Goal: Transaction & Acquisition: Purchase product/service

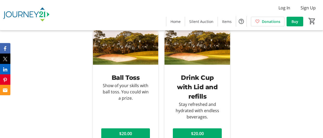
scroll to position [944, 0]
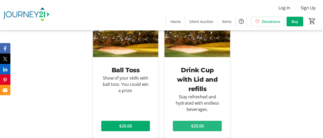
click at [199, 123] on span "$20.00" at bounding box center [197, 126] width 13 height 6
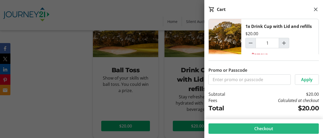
click at [262, 129] on span "Checkout" at bounding box center [263, 128] width 19 height 6
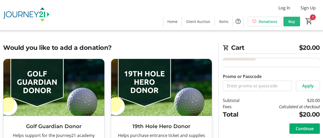
click at [292, 23] on span "Buy" at bounding box center [291, 21] width 7 height 5
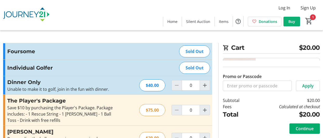
type input "1"
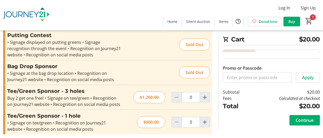
scroll to position [370, 0]
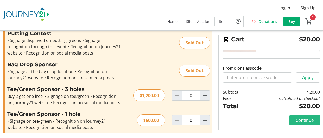
click at [306, 120] on span "Continue" at bounding box center [304, 120] width 18 height 6
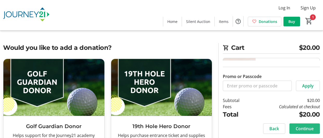
click at [306, 128] on span "Continue" at bounding box center [304, 128] width 18 height 6
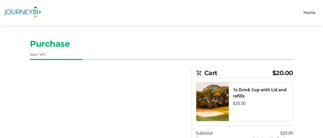
select select
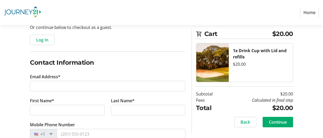
scroll to position [59, 0]
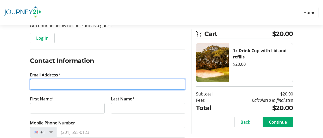
click at [45, 85] on input "Email Address*" at bounding box center [107, 84] width 155 height 10
type input "budischmike@gmail.com"
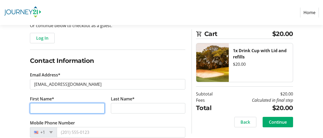
type input "Budisch"
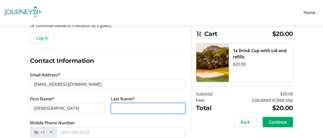
type input "Michael"
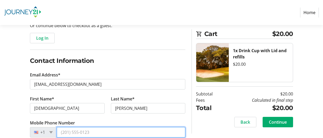
type input "(262) 370-2215"
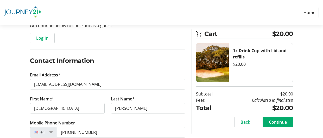
type input "905 Pinehurst Court,"
type input "Ar. 103"
type input "Brookfield"
type input "53005"
select select "US"
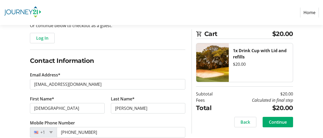
select select "WI"
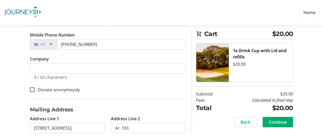
scroll to position [147, 0]
click at [32, 88] on input "Donate anonymously" at bounding box center [32, 89] width 5 height 5
checkbox input "true"
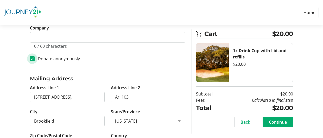
scroll to position [202, 0]
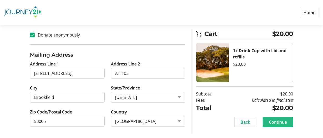
click at [277, 123] on span "Continue" at bounding box center [278, 122] width 18 height 6
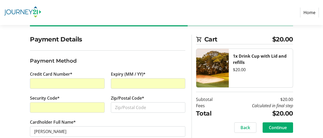
scroll to position [44, 0]
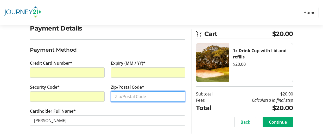
click at [156, 98] on input "Zip/Postal Code*" at bounding box center [148, 96] width 74 height 10
type input "53005"
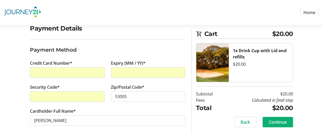
click at [279, 122] on span "Continue" at bounding box center [278, 122] width 18 height 6
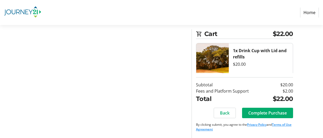
scroll to position [39, 0]
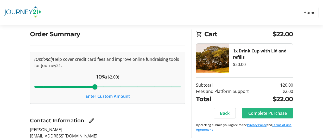
click at [272, 112] on span "Complete Purchase" at bounding box center [267, 113] width 38 height 6
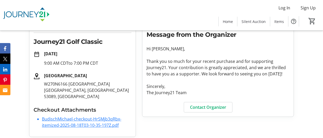
scroll to position [79, 0]
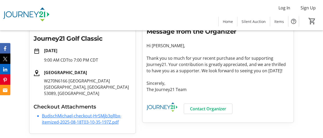
click at [73, 117] on link "BudischMichael-checkout-HrSMjb3qRbx-itemized-2025-08-18T03-10-35-197Z.pdf" at bounding box center [81, 119] width 79 height 12
click at [74, 121] on link "BudischMichael-checkout-HrSMjb3qRbx-itemized-2025-08-18T03-10-35-197Z.pdf" at bounding box center [81, 119] width 79 height 12
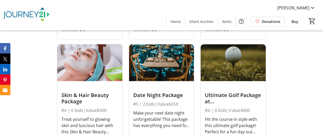
scroll to position [613, 0]
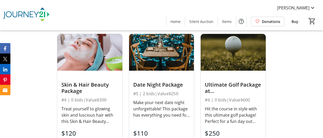
click at [159, 62] on img at bounding box center [161, 52] width 65 height 36
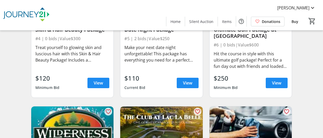
scroll to position [249, 0]
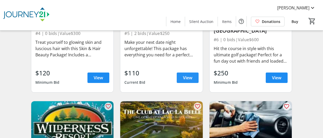
click at [186, 79] on span "View" at bounding box center [187, 77] width 9 height 6
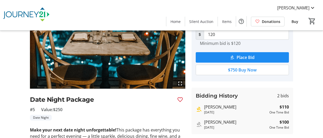
scroll to position [38, 0]
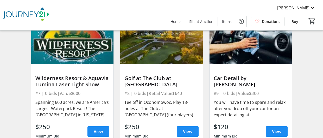
scroll to position [343, 0]
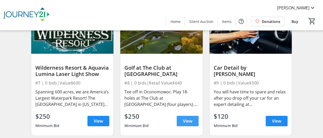
click at [187, 121] on span "View" at bounding box center [187, 121] width 9 height 6
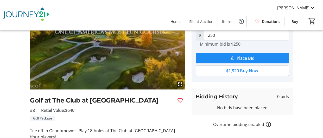
scroll to position [4, 0]
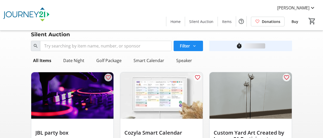
scroll to position [343, 0]
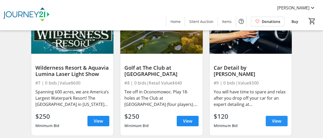
click at [274, 120] on span "View" at bounding box center [276, 121] width 9 height 6
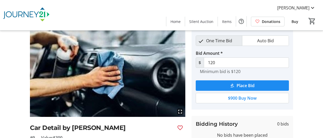
scroll to position [21, 0]
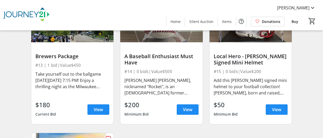
scroll to position [624, 0]
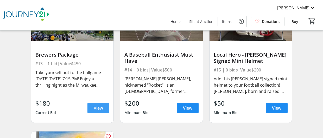
click at [98, 107] on span "View" at bounding box center [98, 108] width 9 height 6
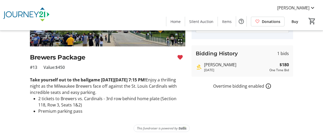
scroll to position [80, 0]
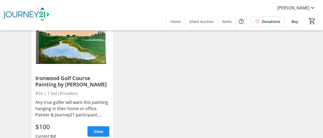
scroll to position [738, 0]
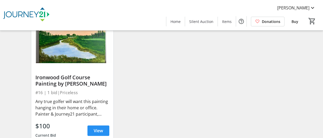
click at [97, 131] on span "View" at bounding box center [98, 130] width 9 height 6
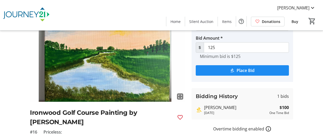
scroll to position [25, 0]
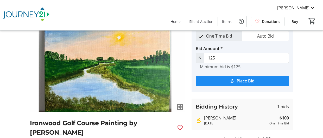
click at [180, 107] on mat-icon "fullscreen" at bounding box center [180, 107] width 6 height 6
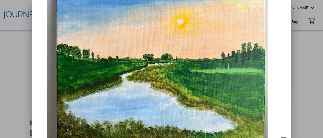
scroll to position [0, 0]
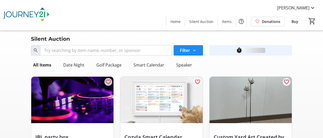
scroll to position [738, 0]
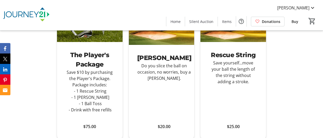
scroll to position [811, 0]
